Goal: Task Accomplishment & Management: Complete application form

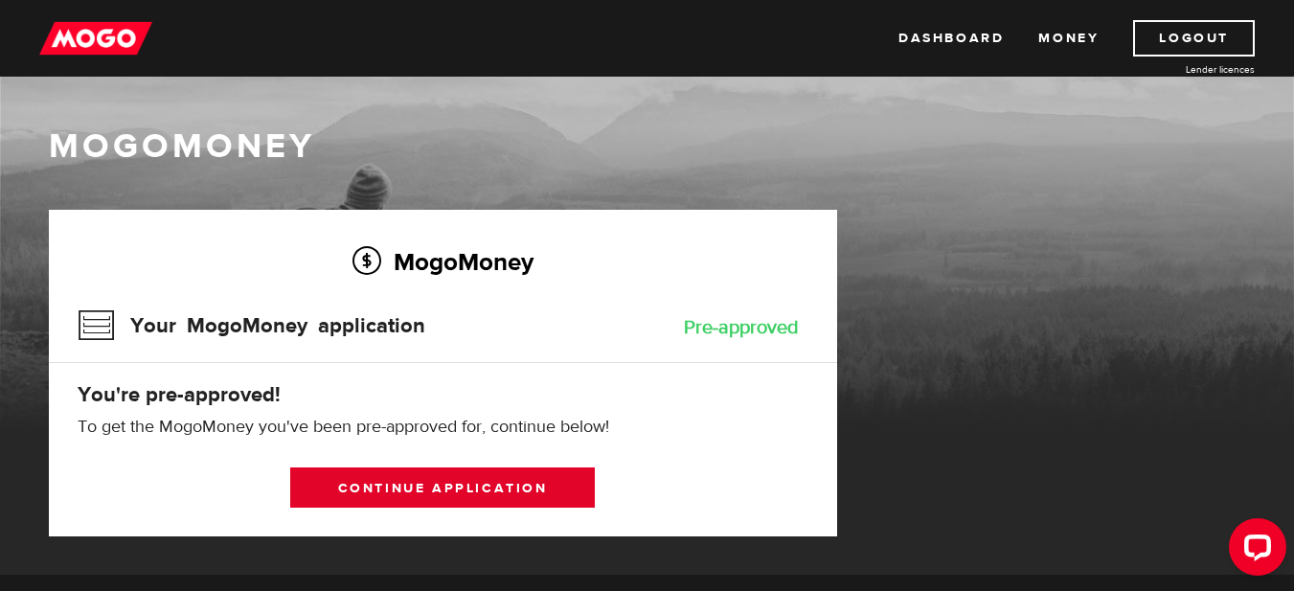
click at [430, 489] on link "Continue application" at bounding box center [442, 487] width 305 height 40
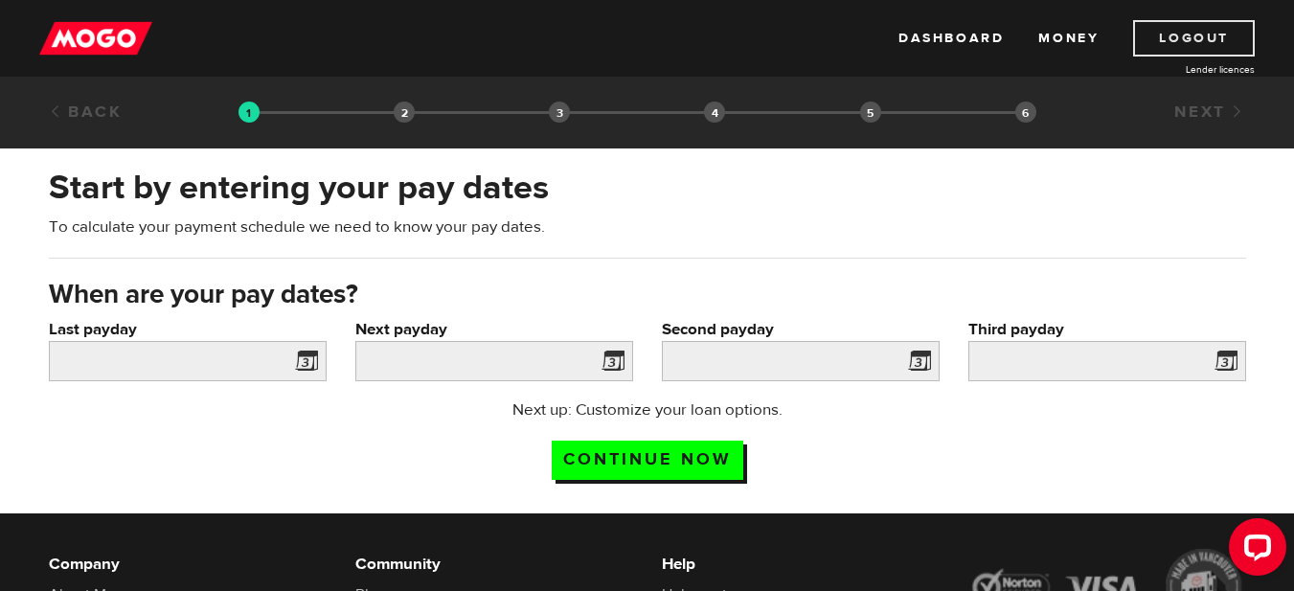
click at [1172, 45] on link "Logout" at bounding box center [1194, 38] width 122 height 36
